Goal: Task Accomplishment & Management: Manage account settings

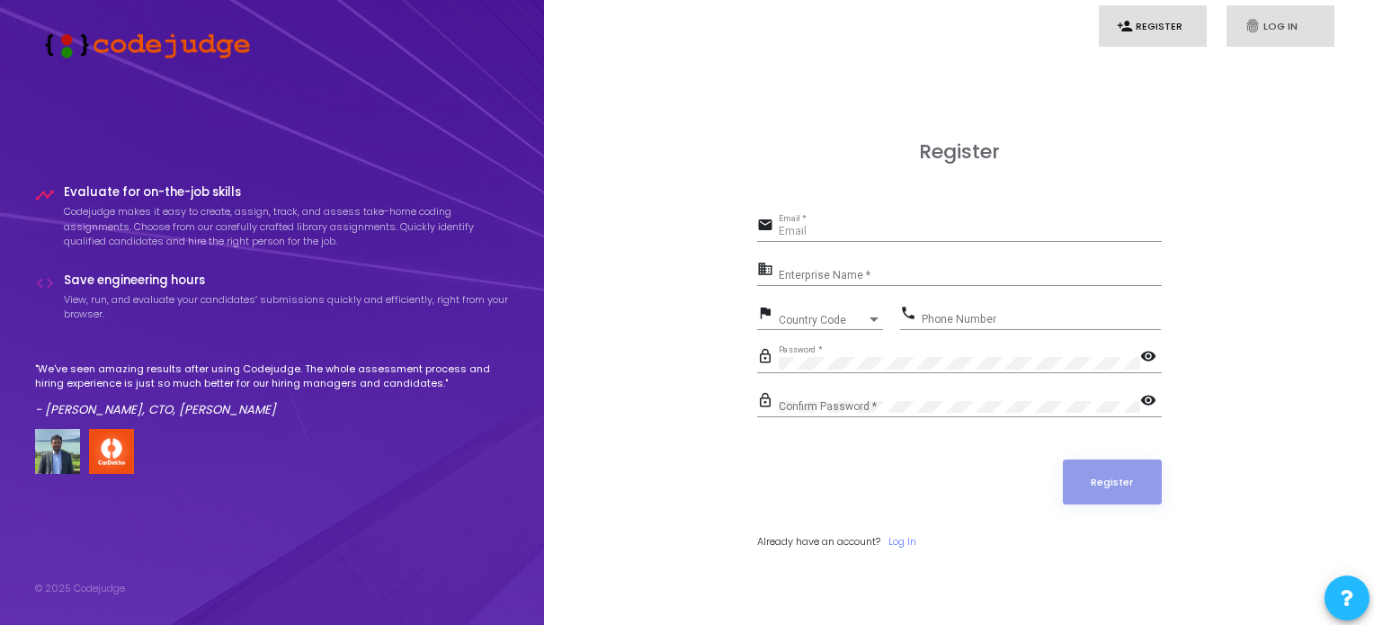
type input "[EMAIL_ADDRESS][DOMAIN_NAME]"
click at [1269, 25] on link "fingerprint Log In" at bounding box center [1281, 26] width 108 height 42
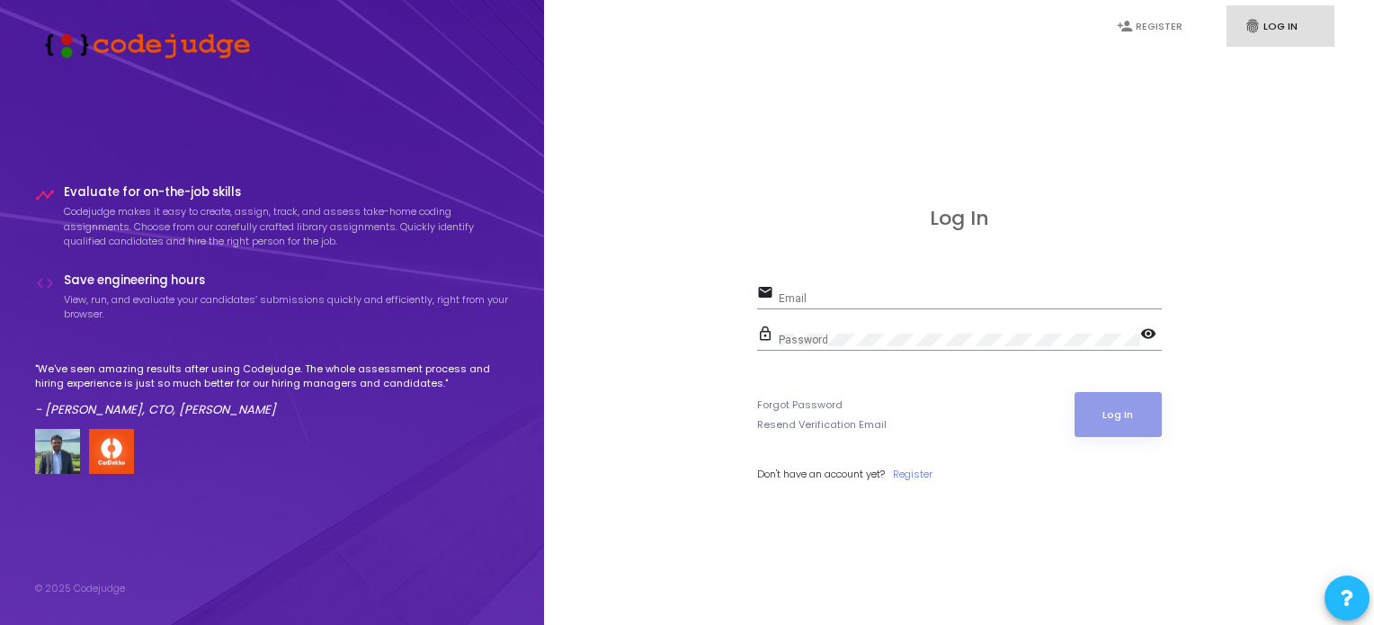
type input "[EMAIL_ADDRESS][DOMAIN_NAME]"
click at [1100, 427] on button "Log In" at bounding box center [1118, 414] width 87 height 45
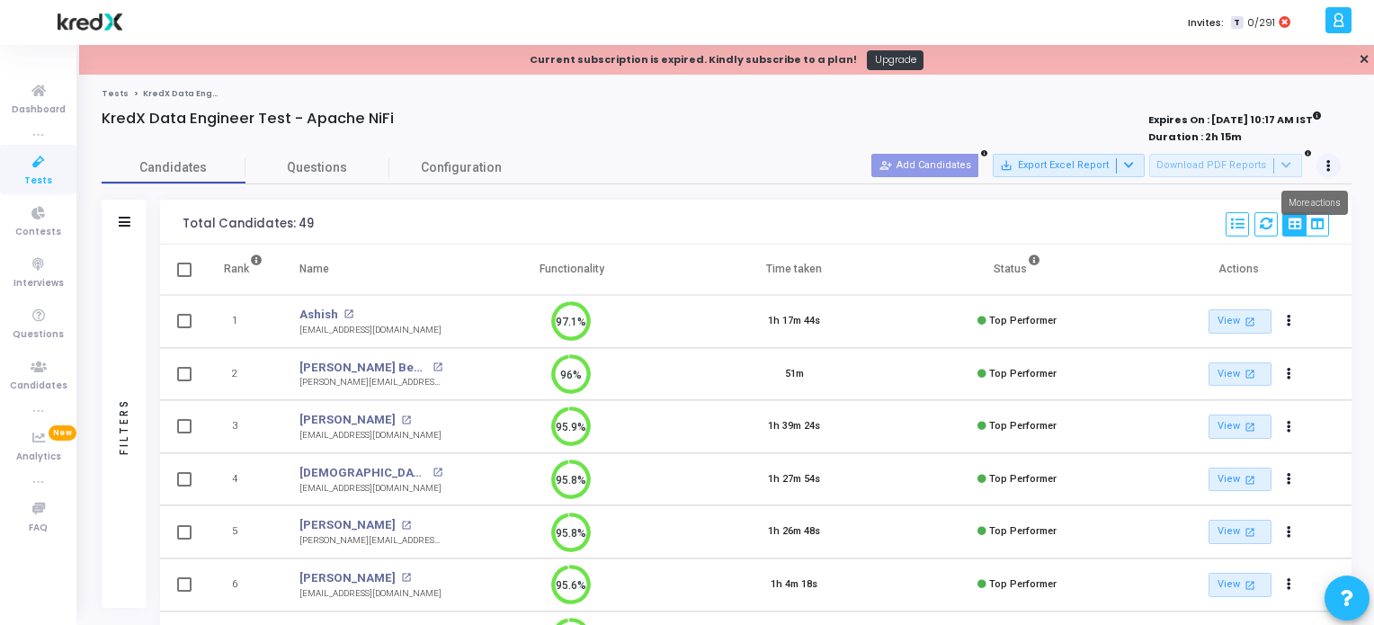
click at [1332, 167] on button at bounding box center [1328, 166] width 25 height 25
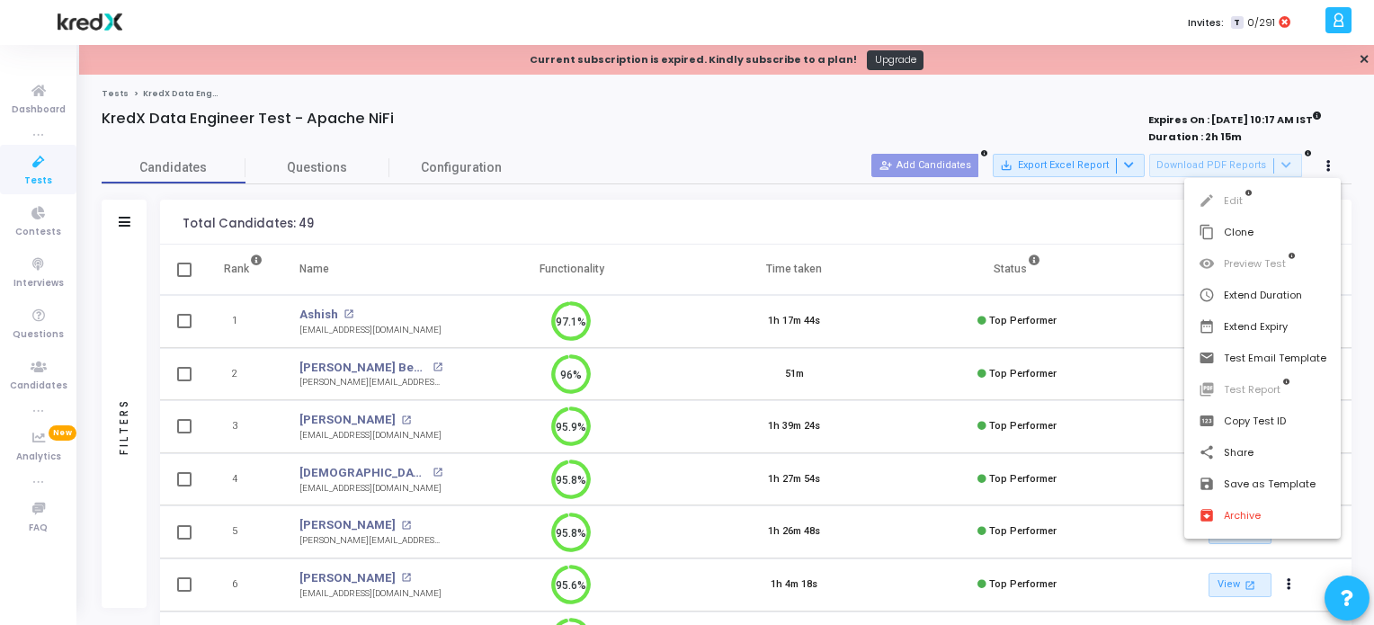
click at [31, 165] on div at bounding box center [687, 312] width 1374 height 625
click at [31, 165] on icon at bounding box center [39, 162] width 38 height 22
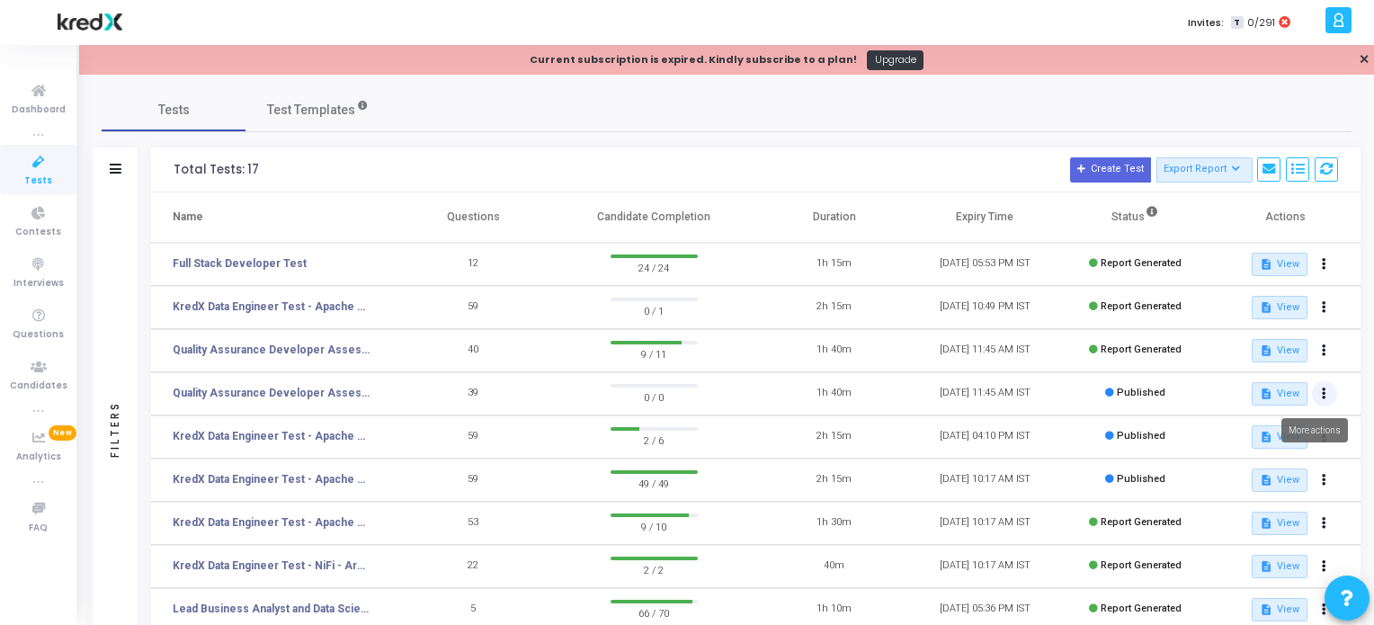
click at [1329, 397] on button at bounding box center [1324, 393] width 25 height 25
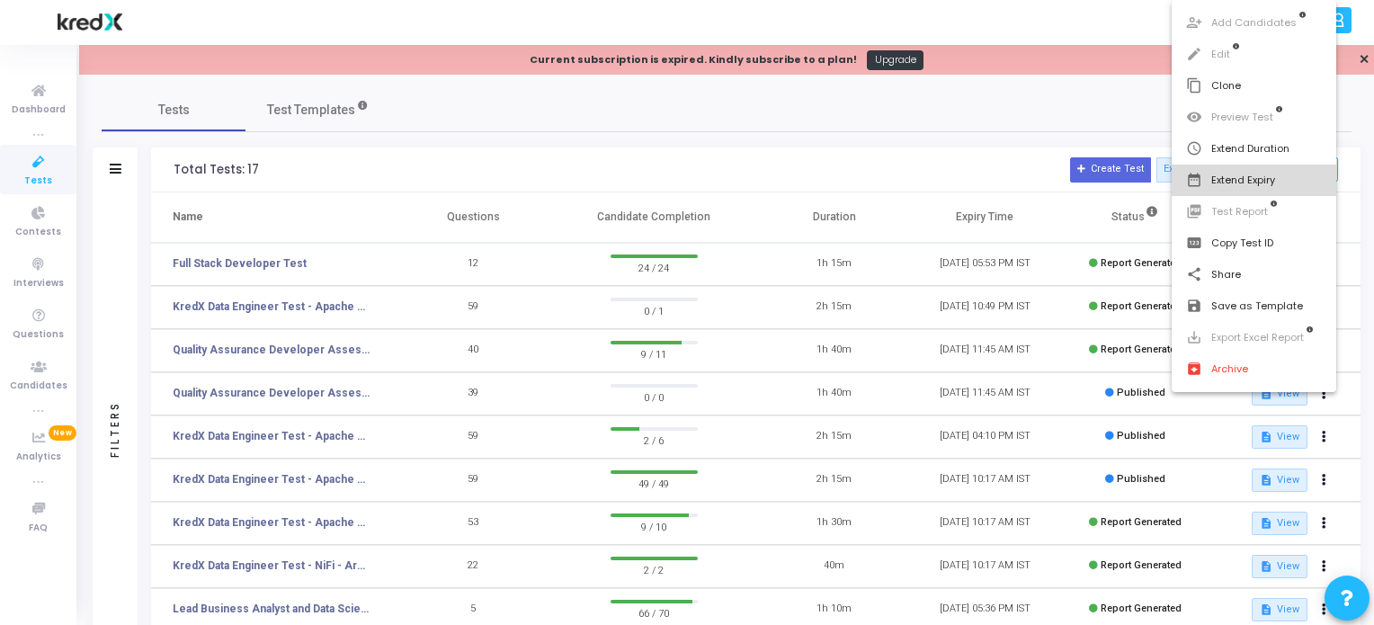
click at [1254, 173] on button "date_range Extend Expiry" at bounding box center [1254, 180] width 165 height 31
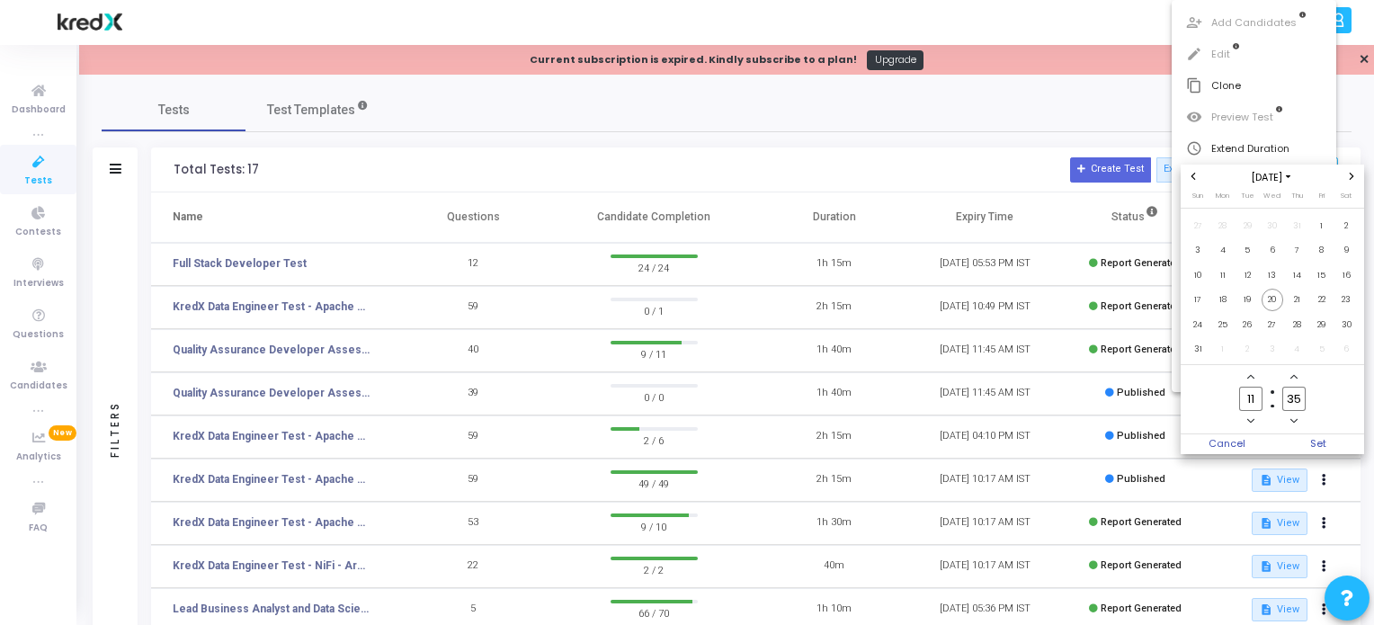
click at [1191, 177] on icon "Previous month" at bounding box center [1193, 176] width 7 height 7
click at [1194, 179] on icon "Previous month" at bounding box center [1193, 176] width 4 height 7
click at [1357, 177] on span "Next month" at bounding box center [1351, 176] width 15 height 15
click at [859, 125] on div at bounding box center [687, 312] width 1374 height 625
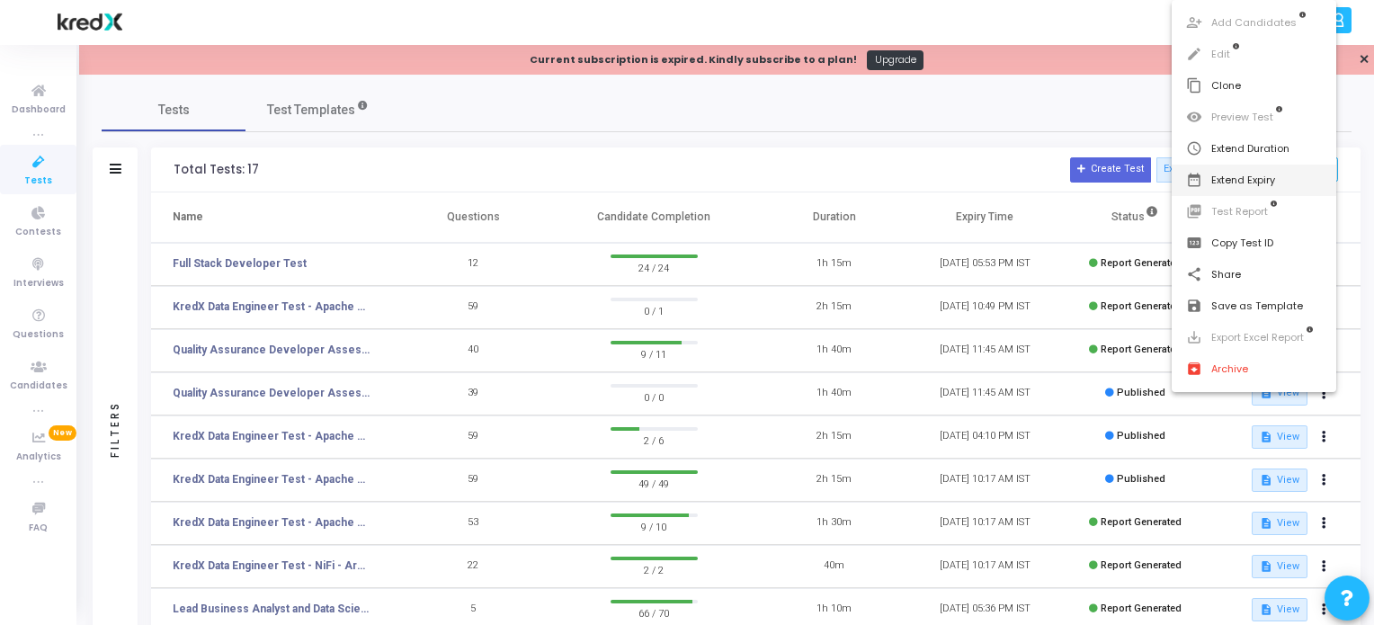
click at [894, 128] on div at bounding box center [687, 312] width 1374 height 625
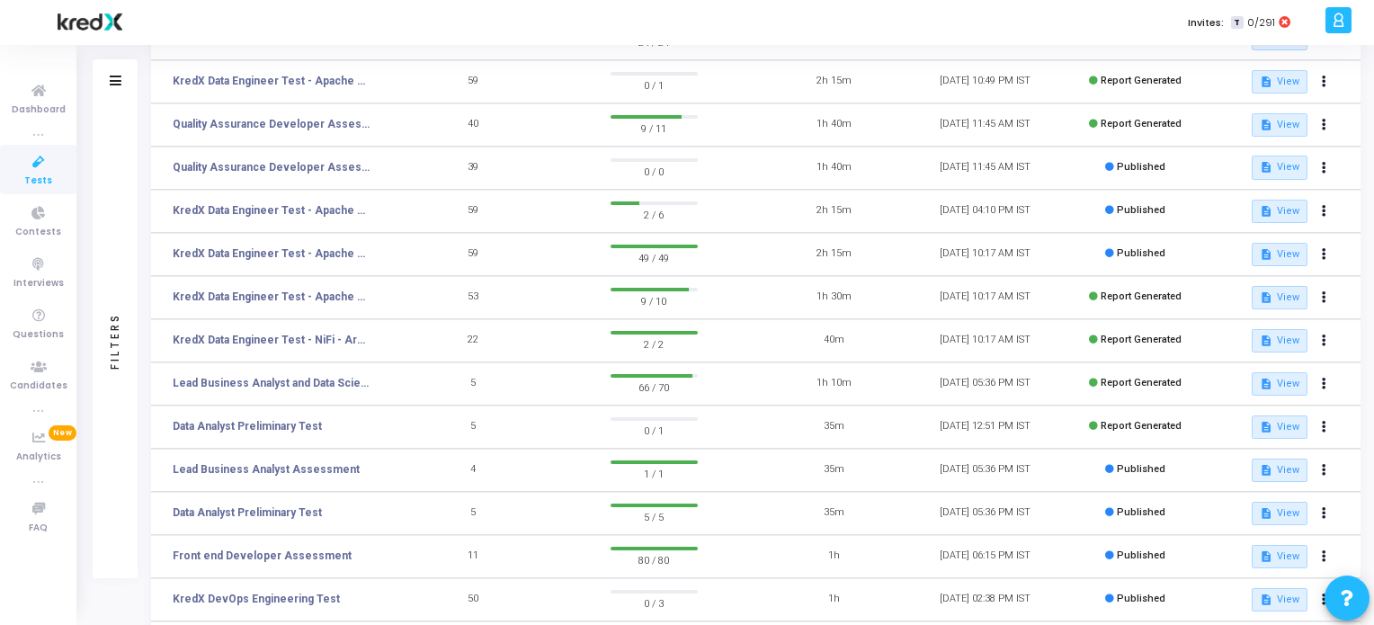
scroll to position [225, 0]
click at [1331, 433] on button at bounding box center [1324, 427] width 25 height 25
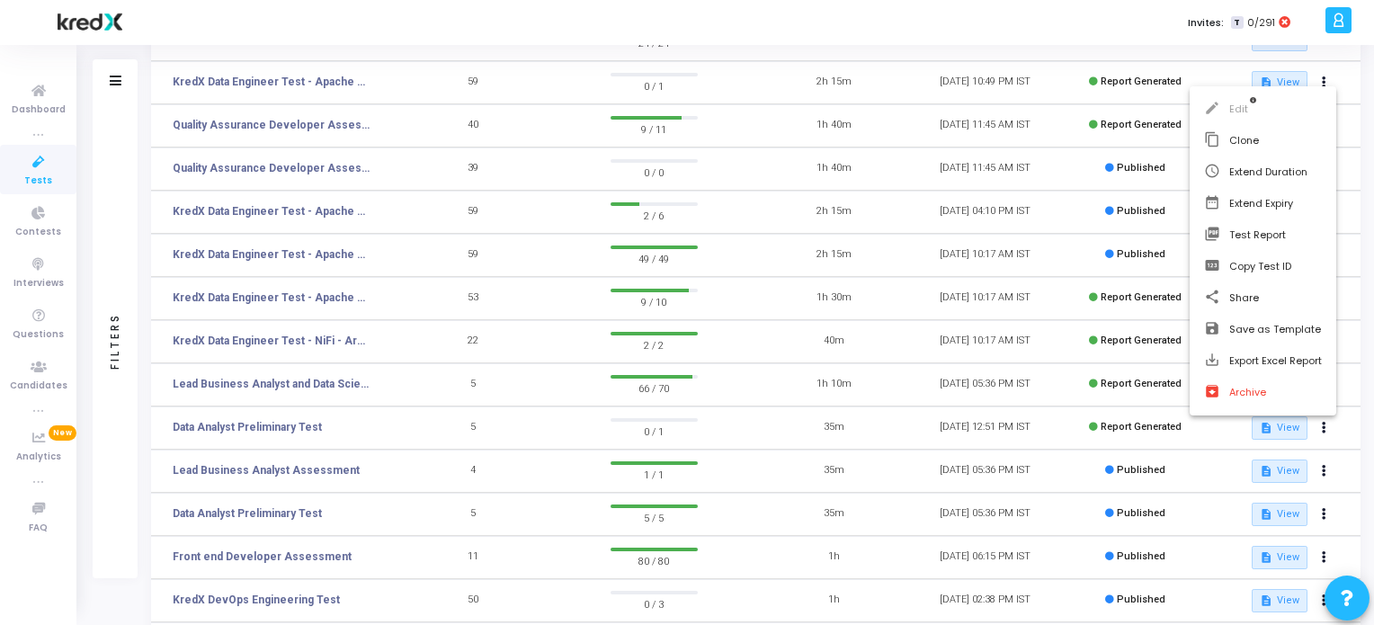
click at [1124, 18] on div at bounding box center [687, 312] width 1374 height 625
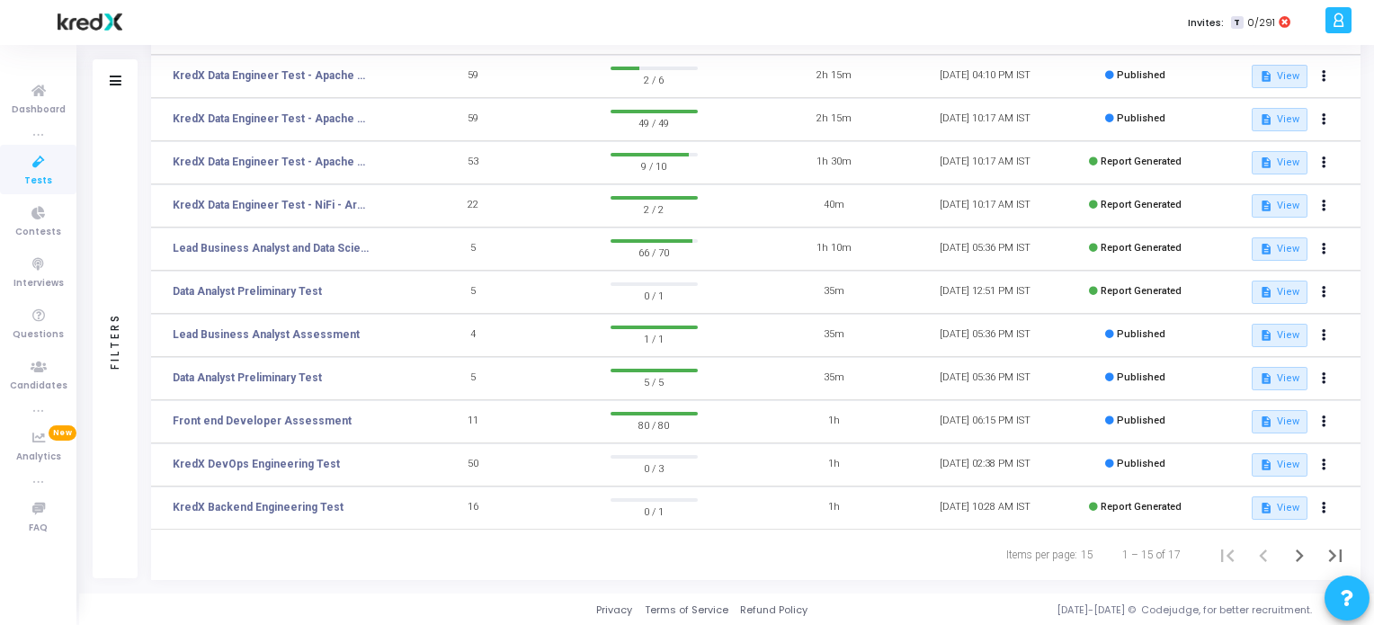
scroll to position [0, 0]
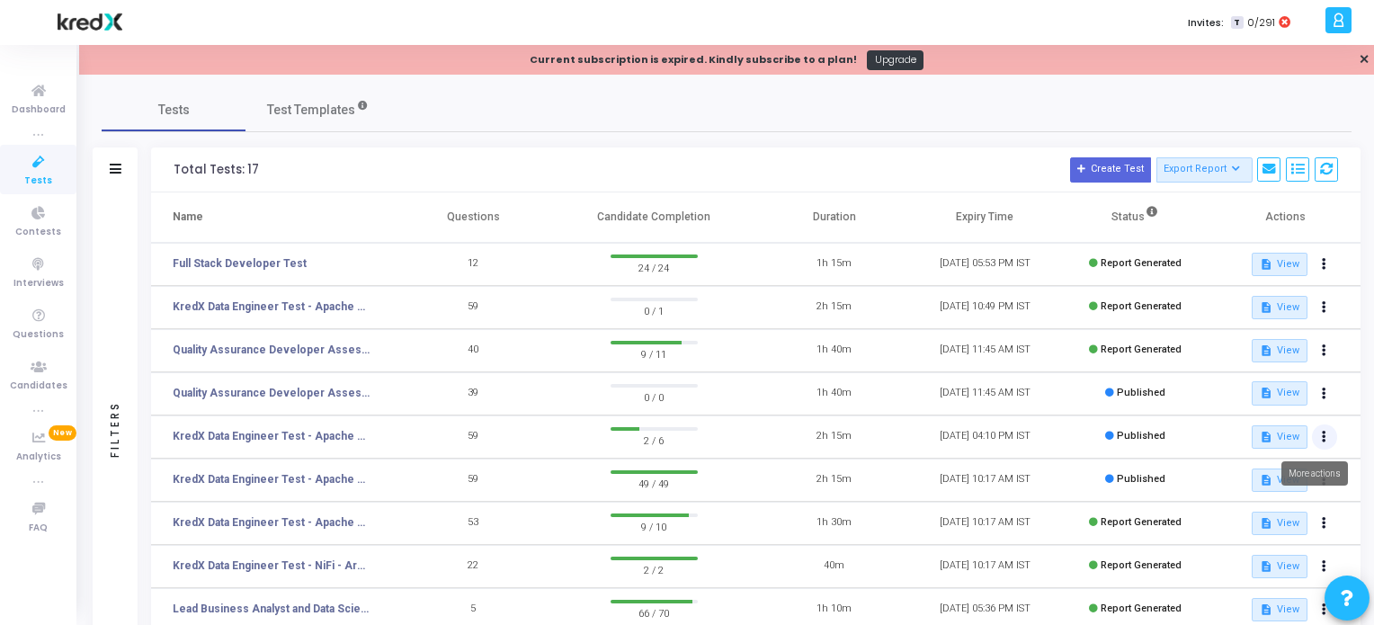
click at [1325, 442] on button at bounding box center [1324, 436] width 25 height 25
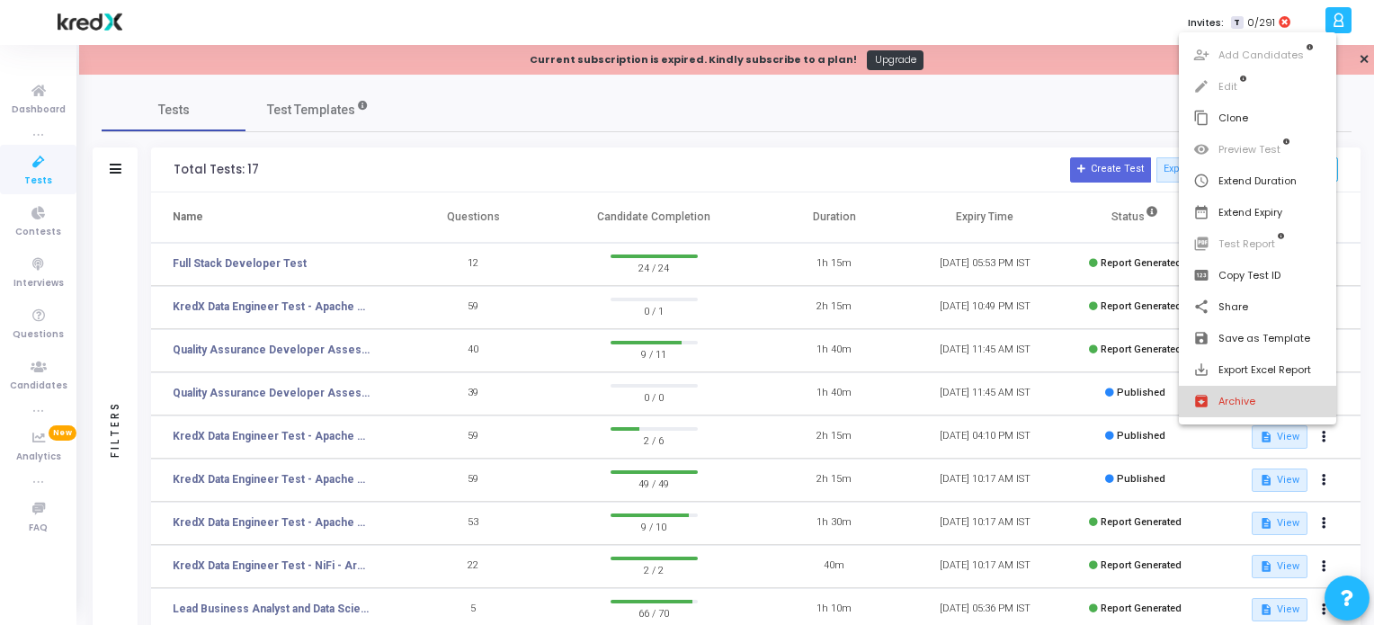
click at [1281, 413] on button "archive Archive" at bounding box center [1257, 401] width 157 height 31
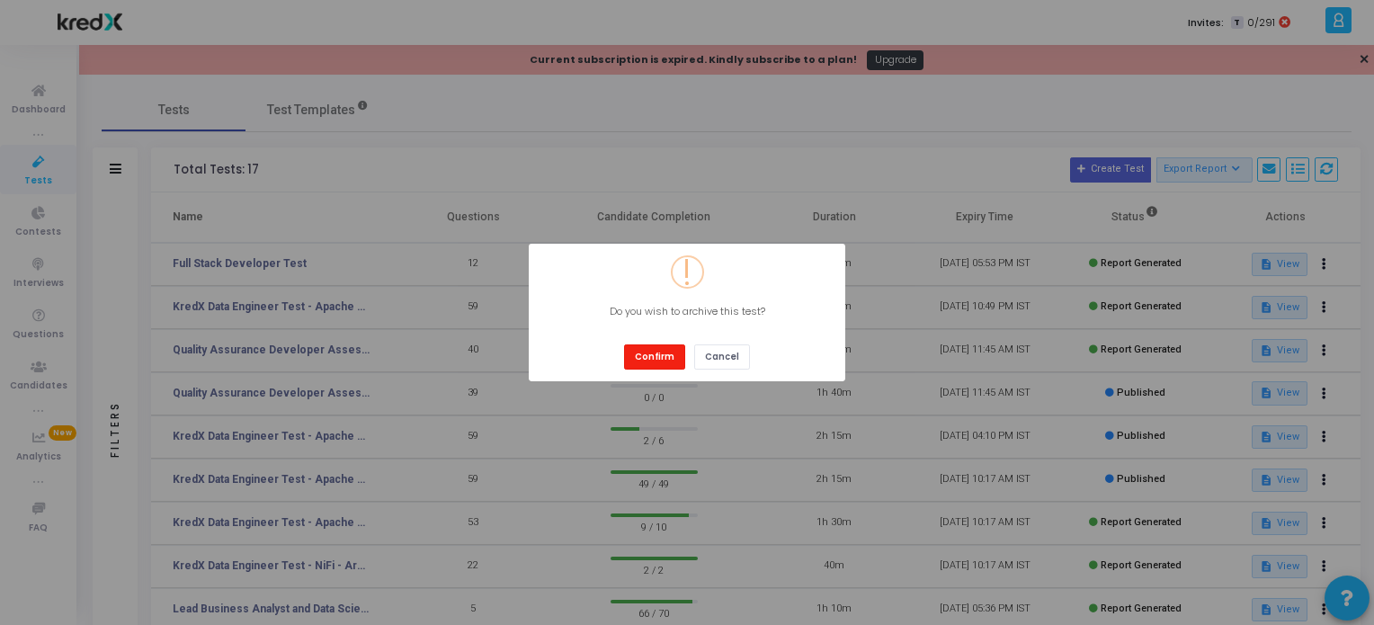
click at [645, 361] on button "Confirm" at bounding box center [654, 356] width 61 height 24
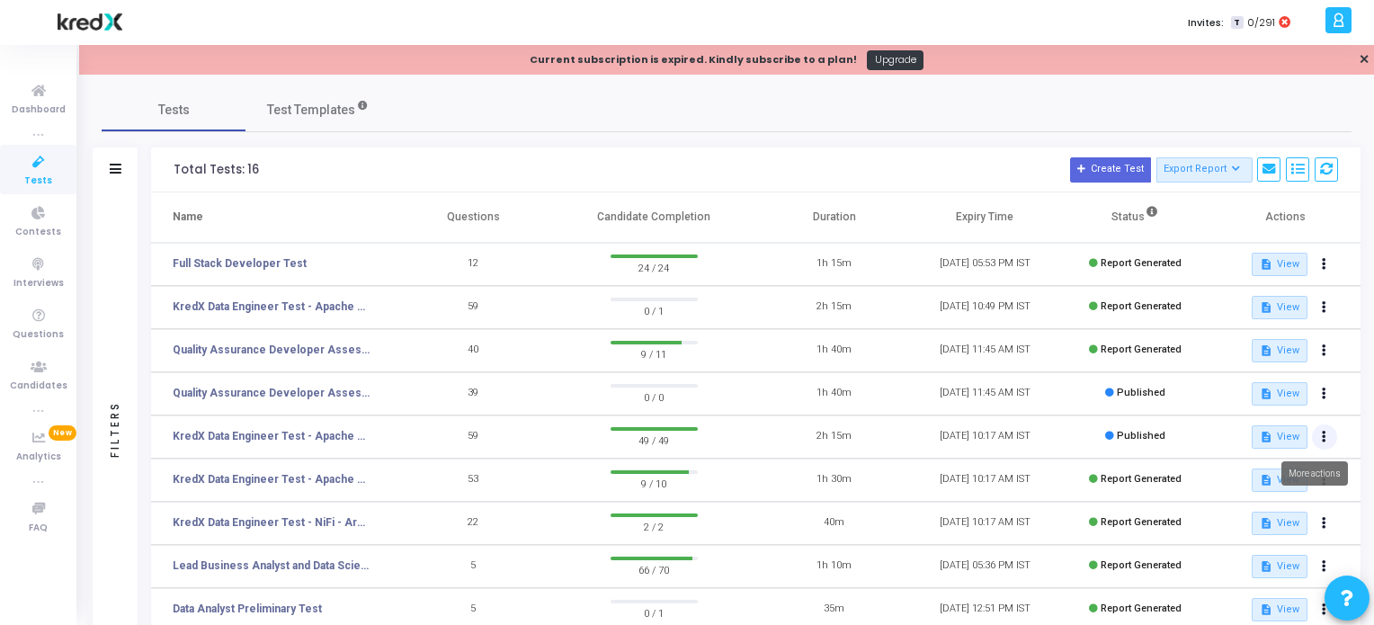
click at [1327, 432] on button at bounding box center [1324, 436] width 25 height 25
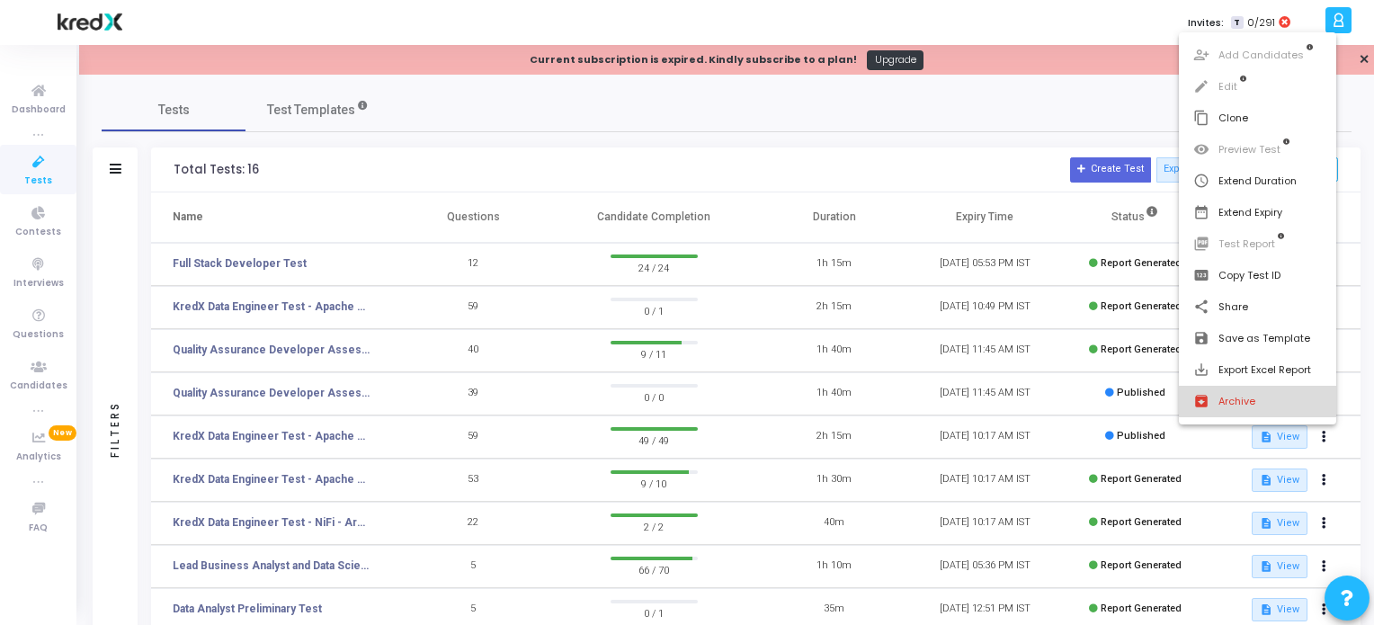
click at [1237, 401] on button "archive Archive" at bounding box center [1257, 401] width 157 height 31
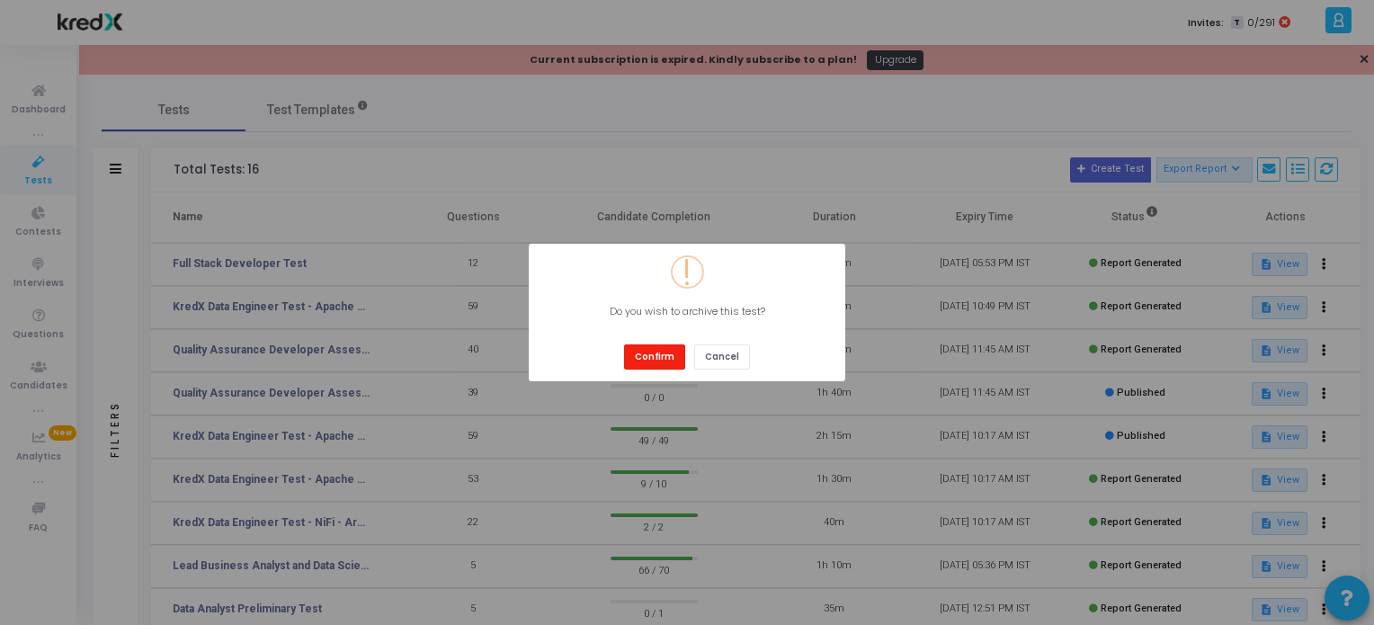
click at [648, 352] on button "Confirm" at bounding box center [654, 356] width 61 height 24
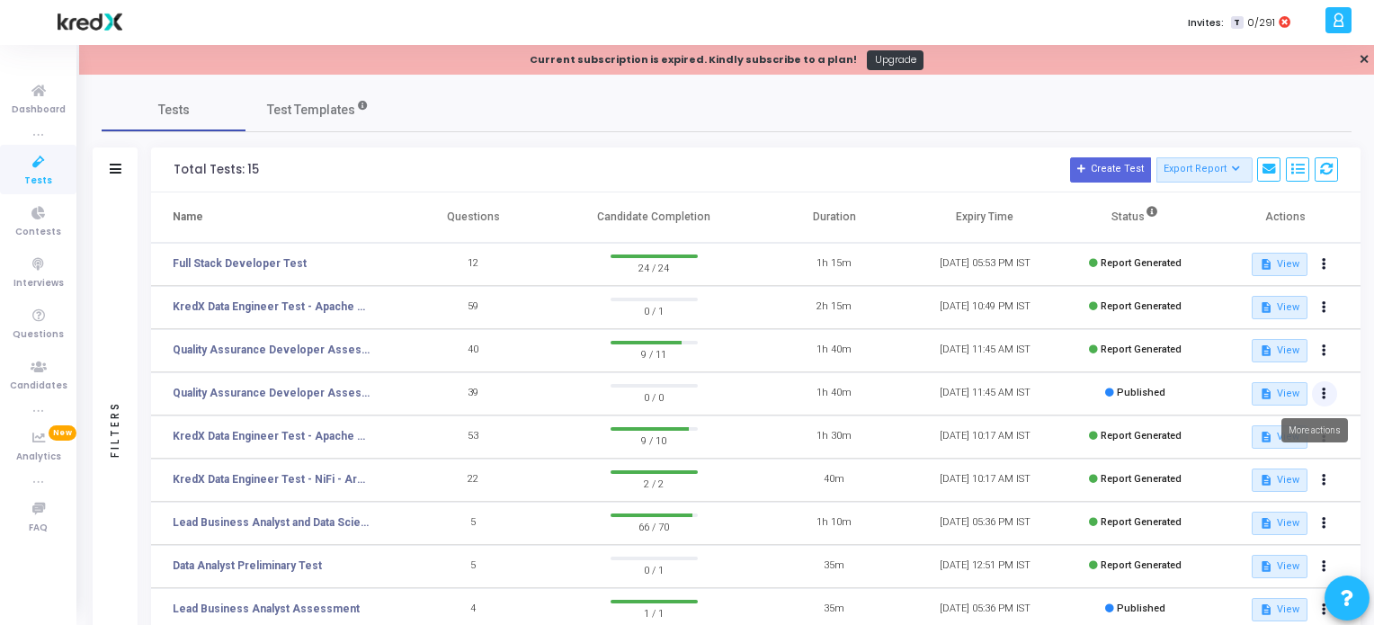
click at [1331, 395] on button at bounding box center [1324, 393] width 25 height 25
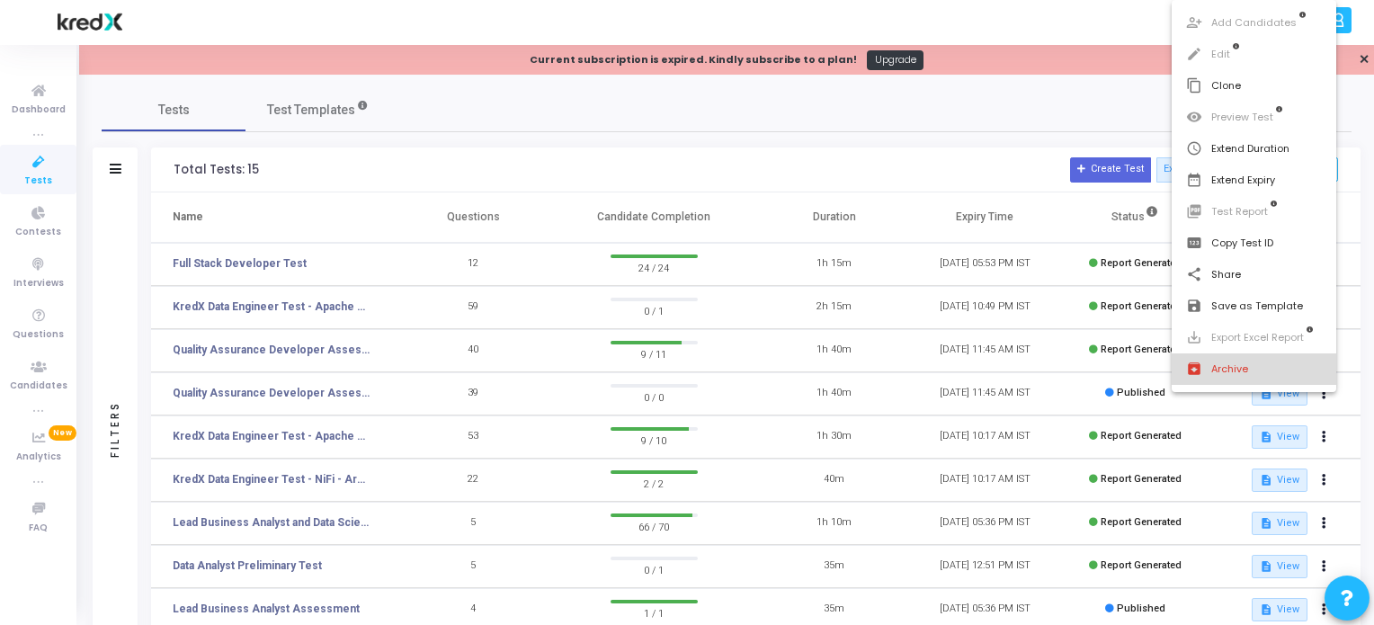
click at [1220, 371] on button "archive Archive" at bounding box center [1254, 368] width 165 height 31
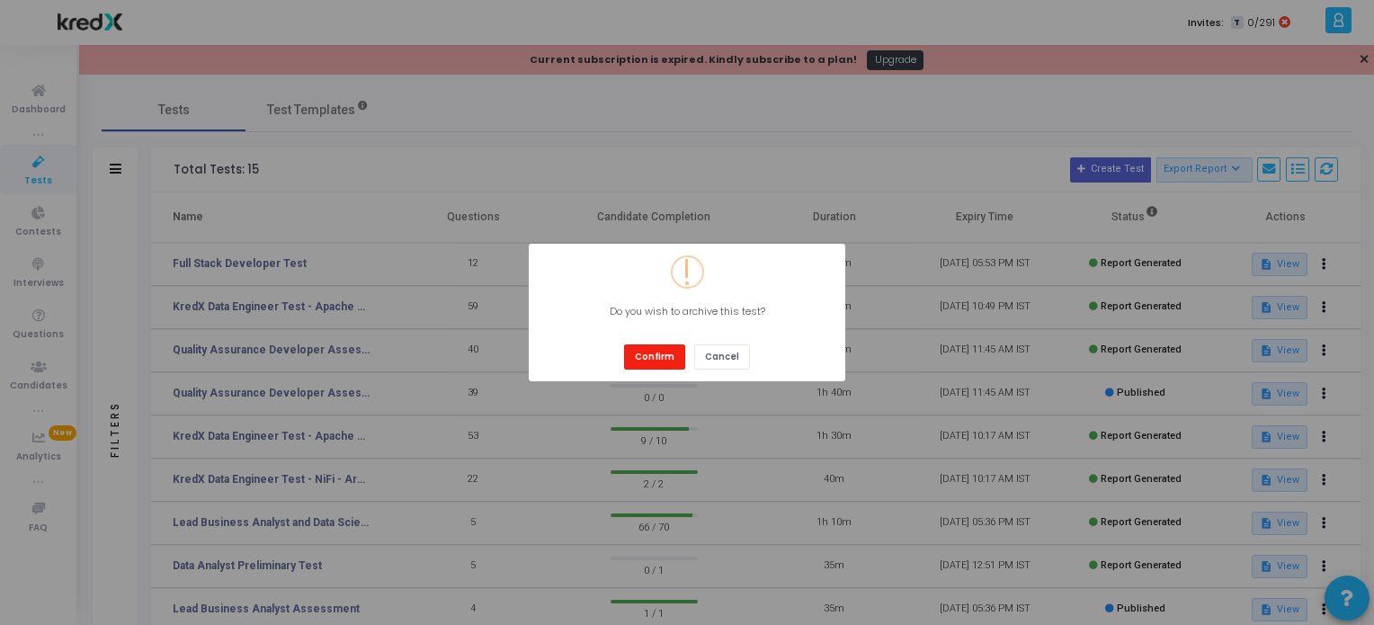
click at [674, 356] on button "Confirm" at bounding box center [654, 356] width 61 height 24
